Goal: Information Seeking & Learning: Learn about a topic

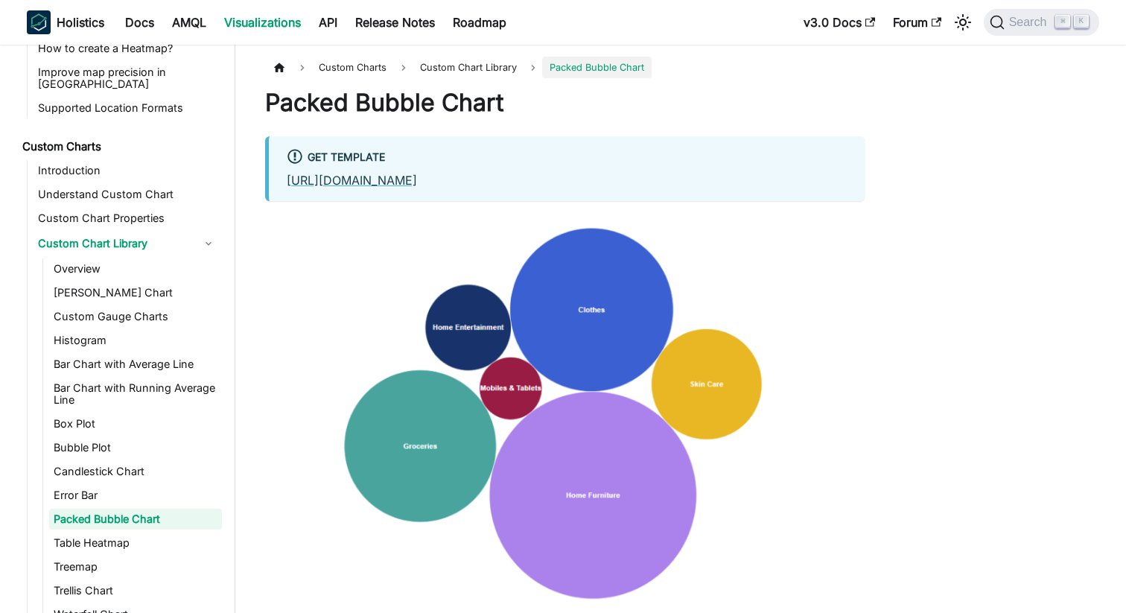
scroll to position [769, 0]
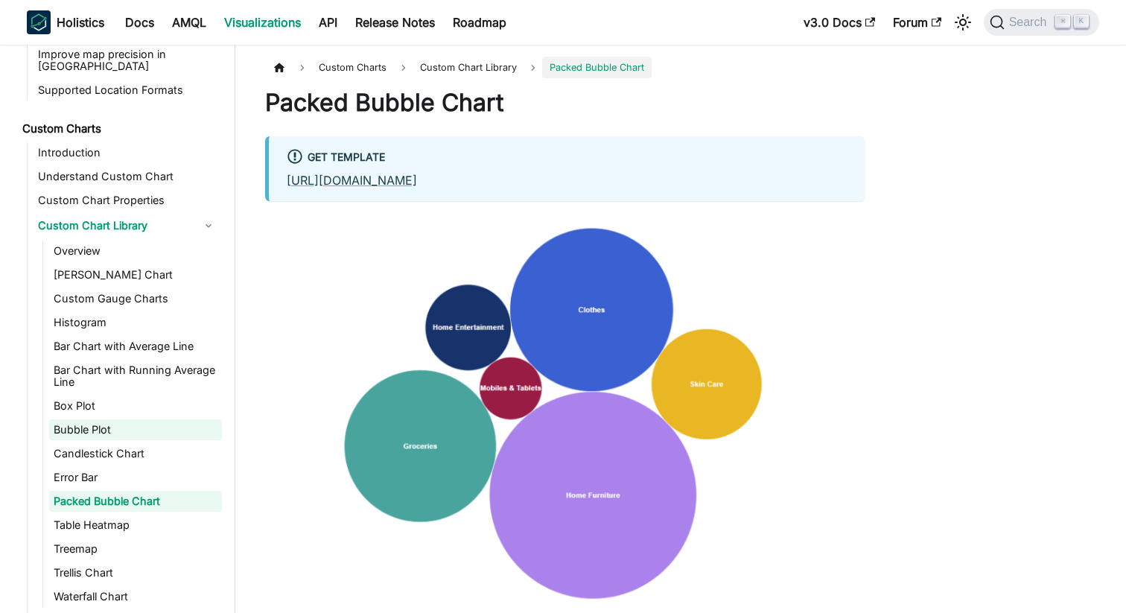
click at [124, 422] on link "Bubble Plot" at bounding box center [135, 429] width 173 height 21
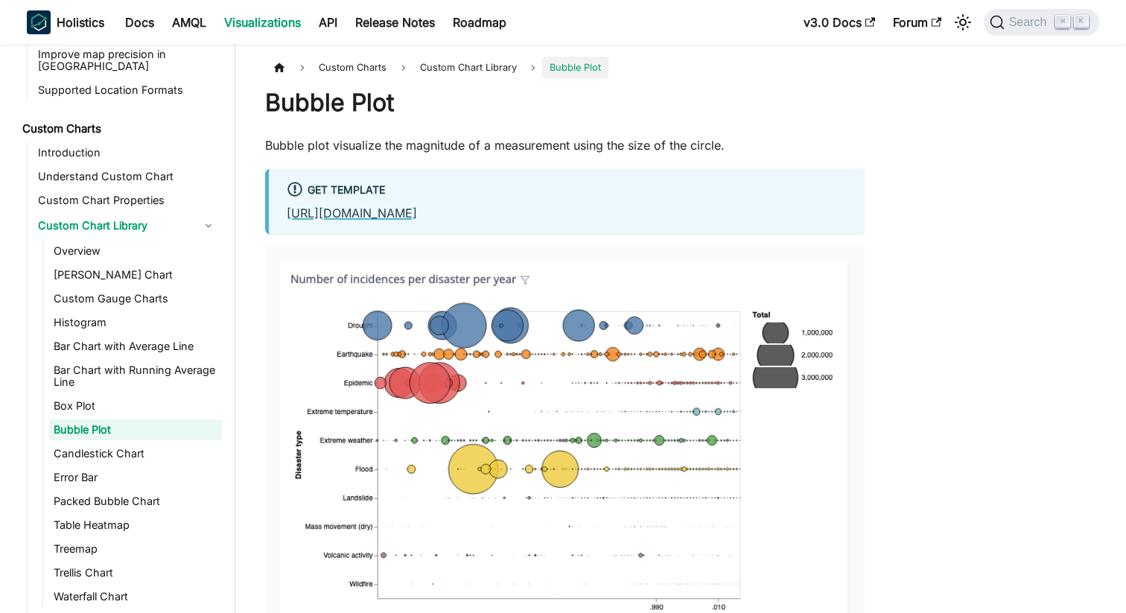
click at [417, 217] on link "[URL][DOMAIN_NAME]" at bounding box center [352, 213] width 130 height 15
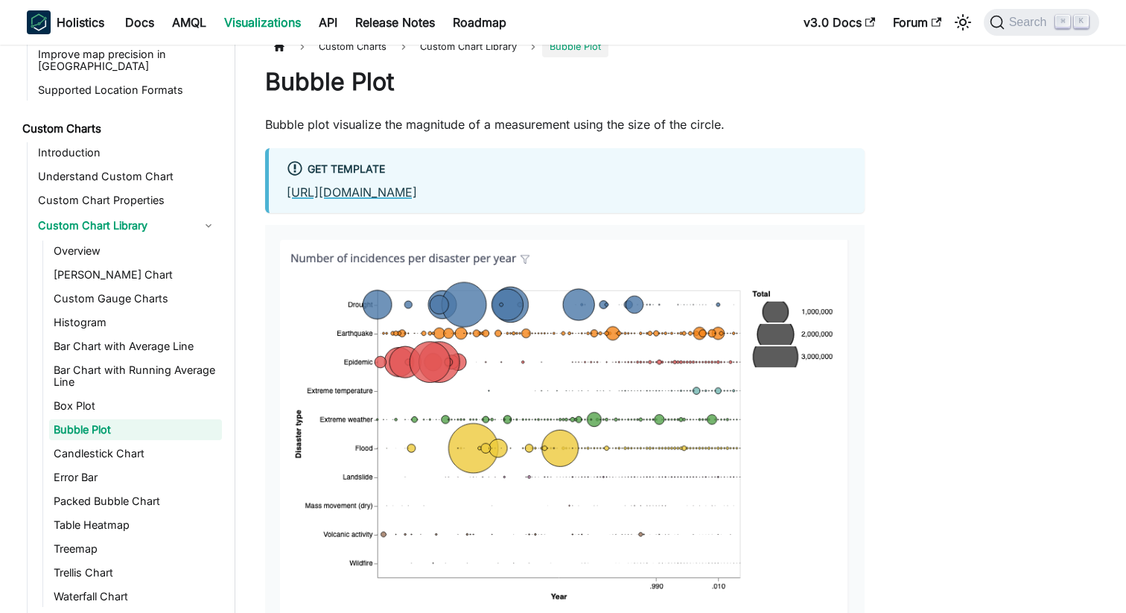
click at [417, 189] on link "[URL][DOMAIN_NAME]" at bounding box center [352, 192] width 130 height 15
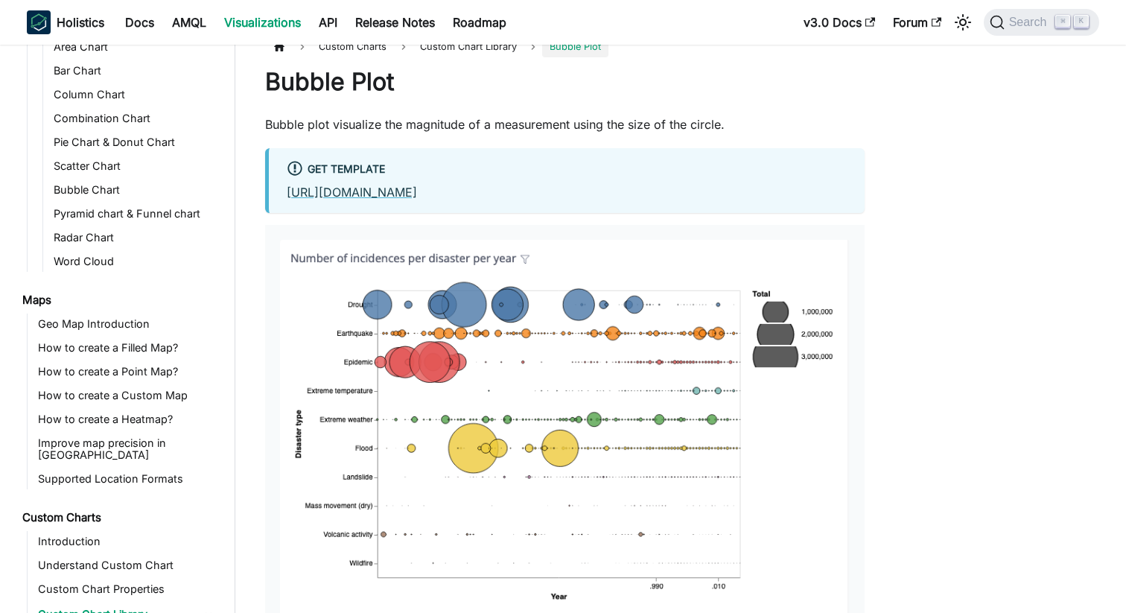
scroll to position [364, 0]
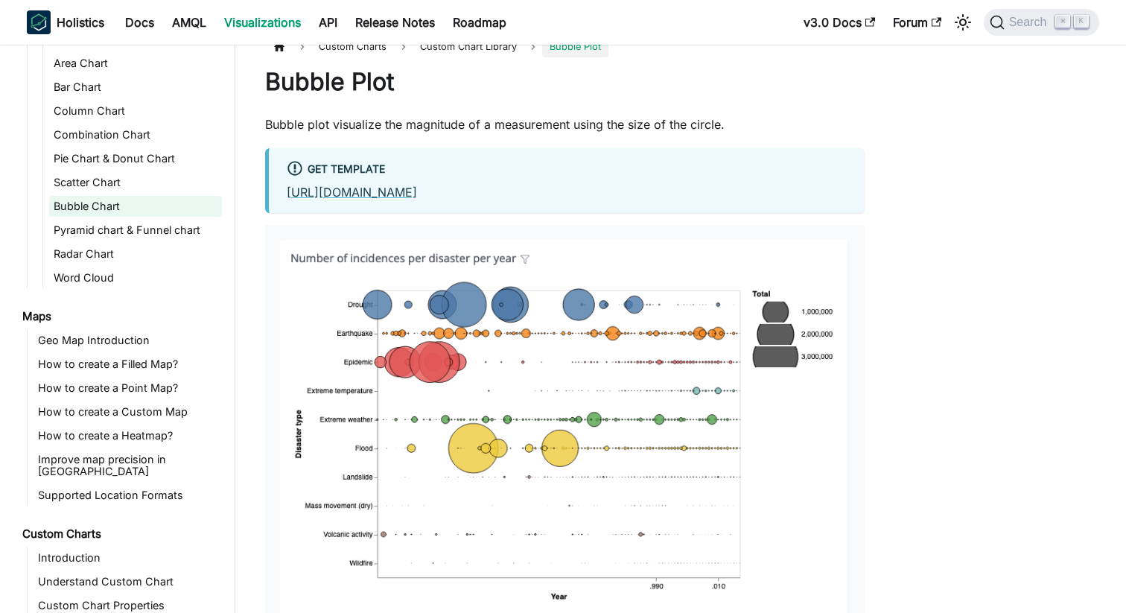
click at [122, 199] on link "Bubble Chart" at bounding box center [135, 206] width 173 height 21
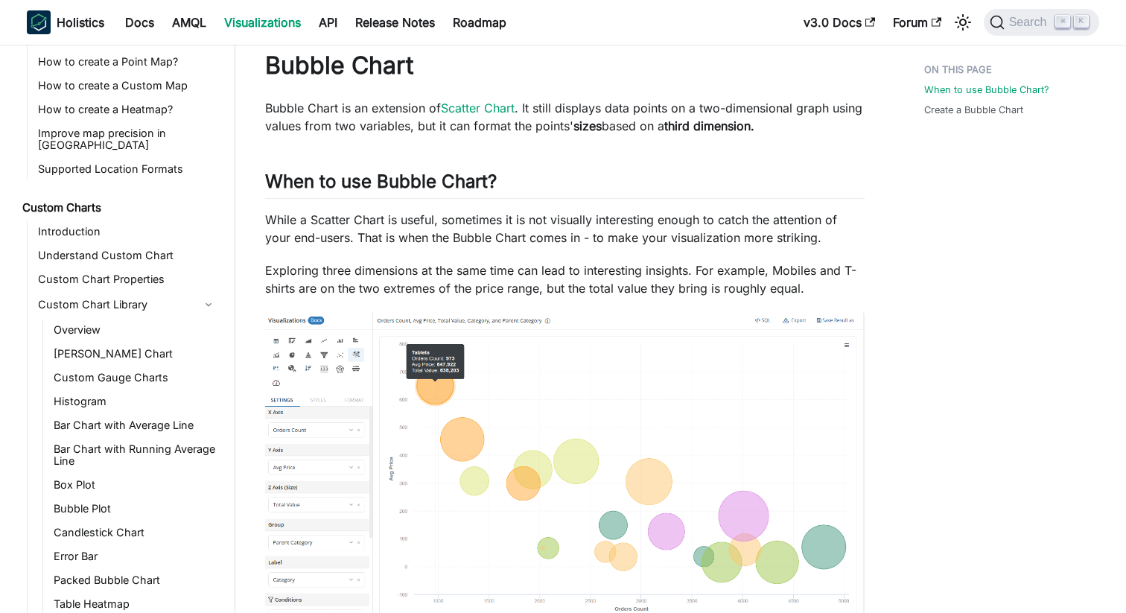
scroll to position [718, 0]
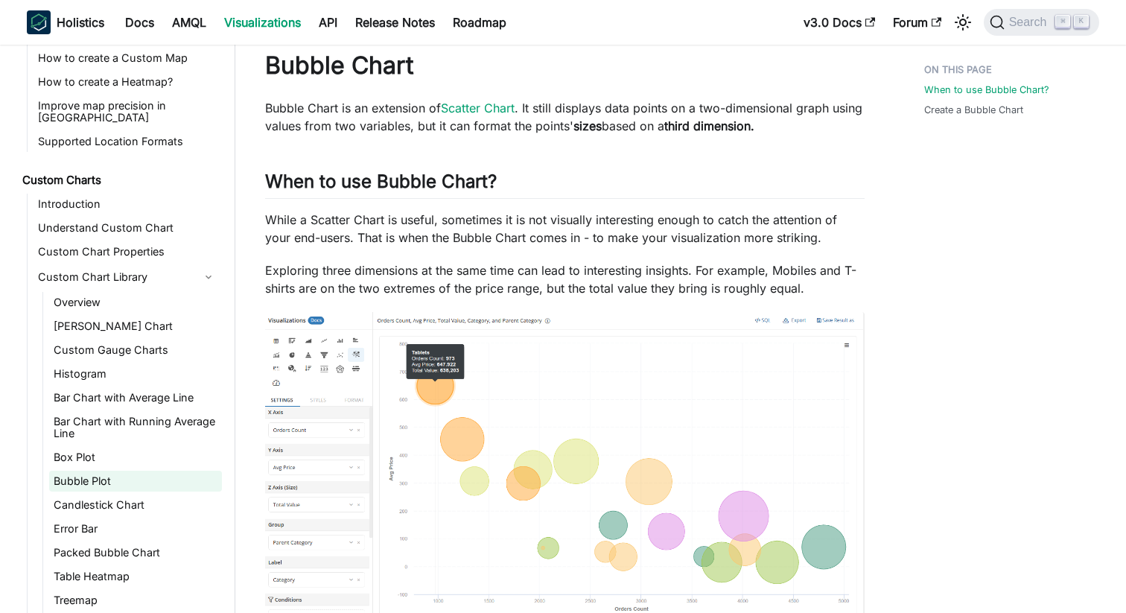
click at [117, 471] on link "Bubble Plot" at bounding box center [135, 481] width 173 height 21
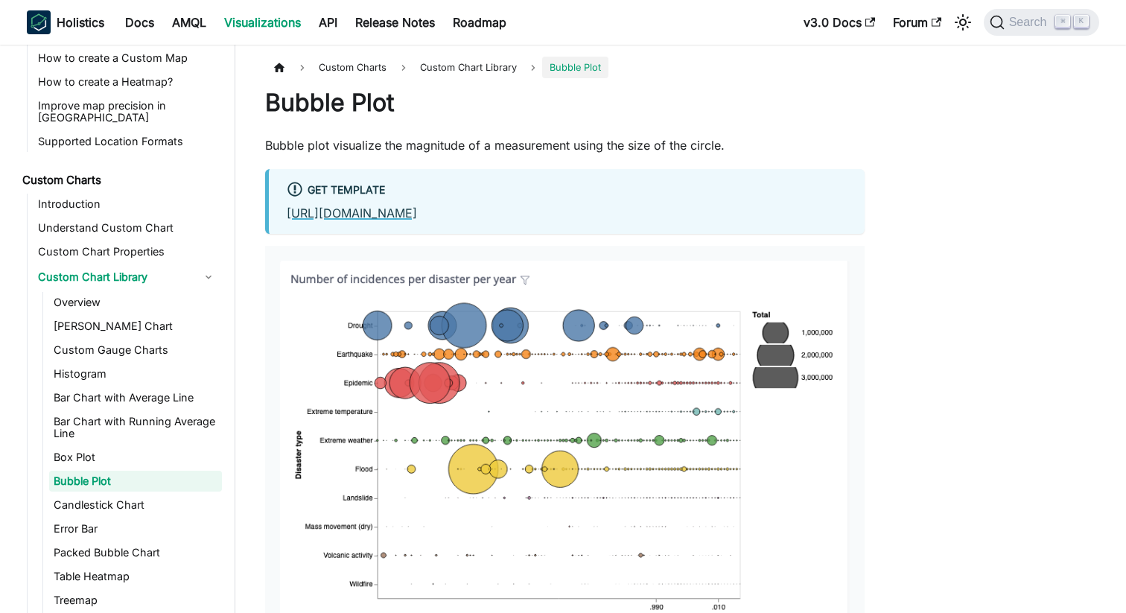
click at [417, 217] on link "[URL][DOMAIN_NAME]" at bounding box center [352, 213] width 130 height 15
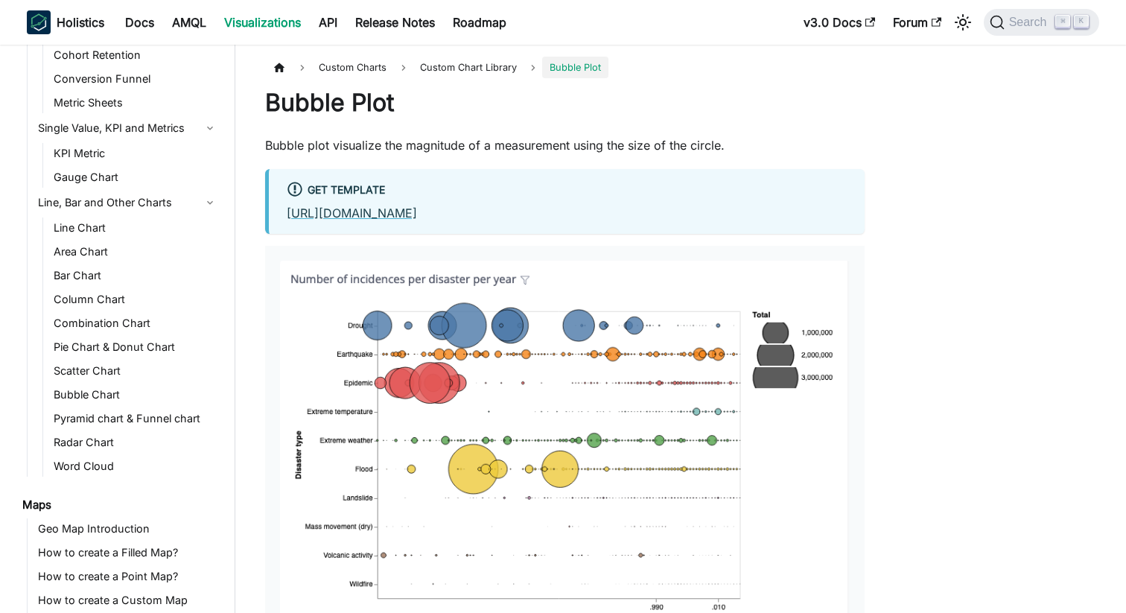
scroll to position [171, 0]
